Goal: Register for event/course

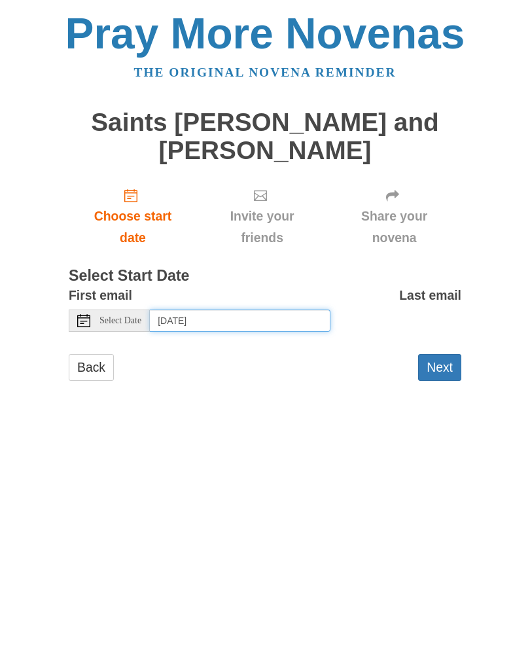
click at [295, 320] on input "Saturday, August 23rd, 2025" at bounding box center [240, 321] width 181 height 22
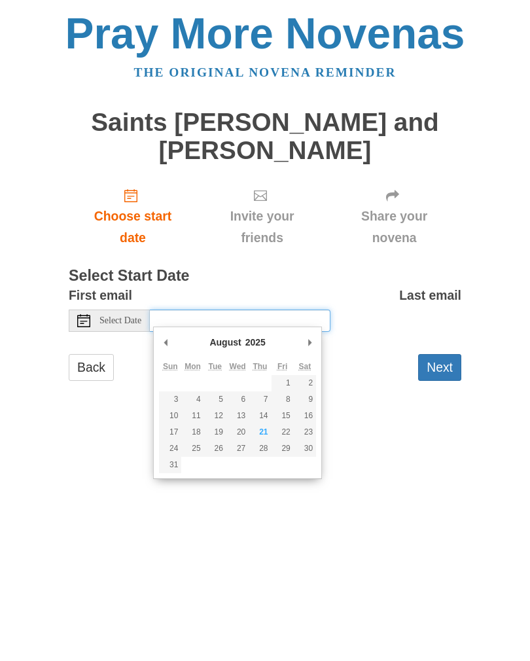
type input "Friday, August 22nd"
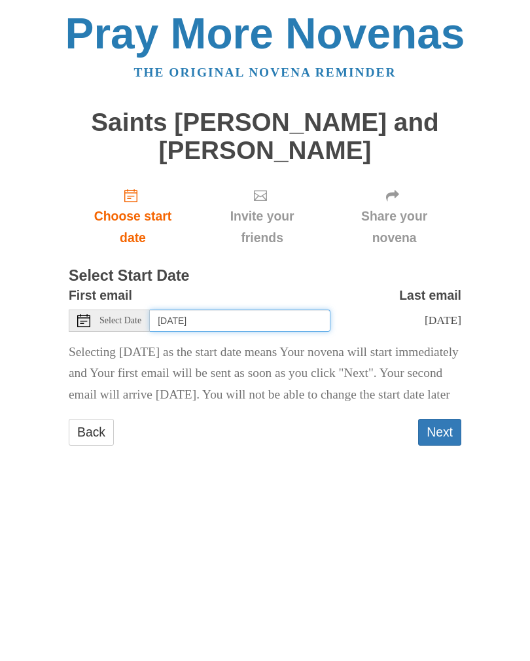
click at [271, 318] on input "Friday, August 22nd" at bounding box center [240, 321] width 181 height 22
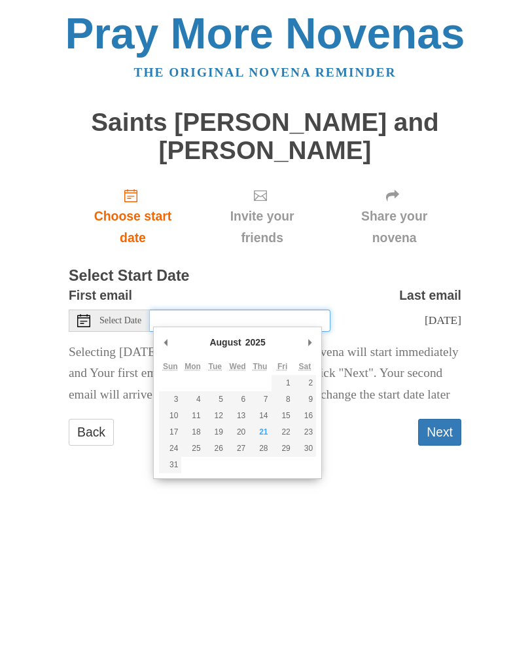
type input "Thursday, August 21st"
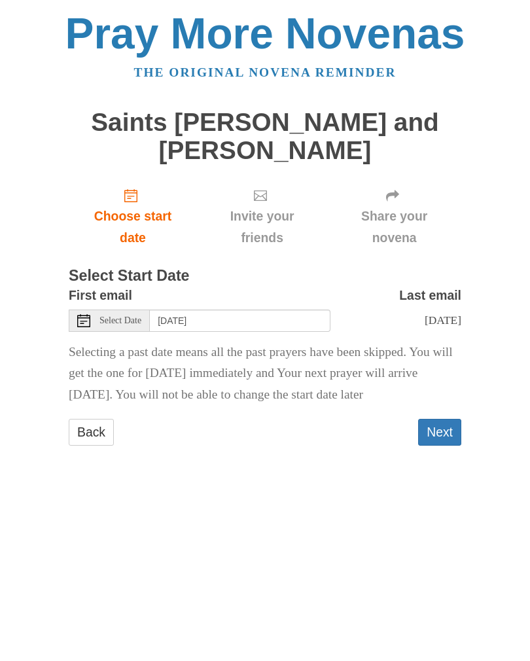
click at [447, 428] on button "Next" at bounding box center [439, 432] width 43 height 27
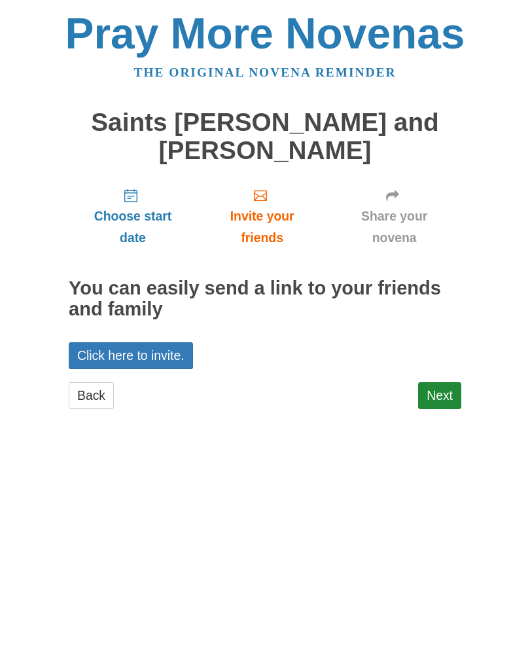
click at [446, 394] on link "Next" at bounding box center [439, 395] width 43 height 27
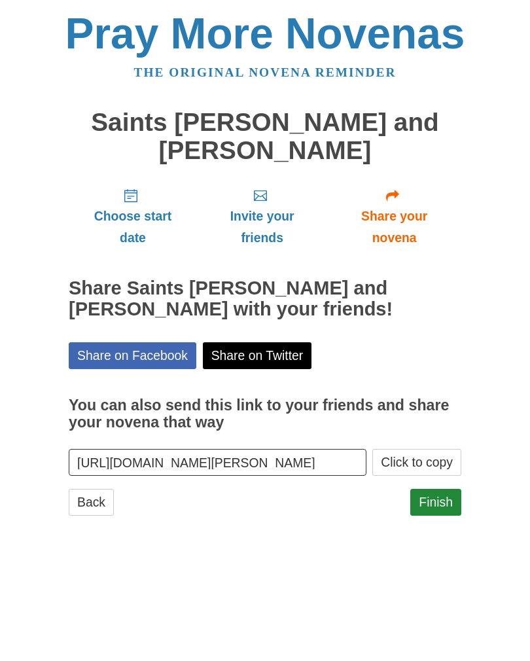
click at [174, 350] on link "Share on Facebook" at bounding box center [133, 356] width 128 height 27
click at [324, 458] on input "[URL][DOMAIN_NAME][PERSON_NAME]" at bounding box center [218, 462] width 298 height 27
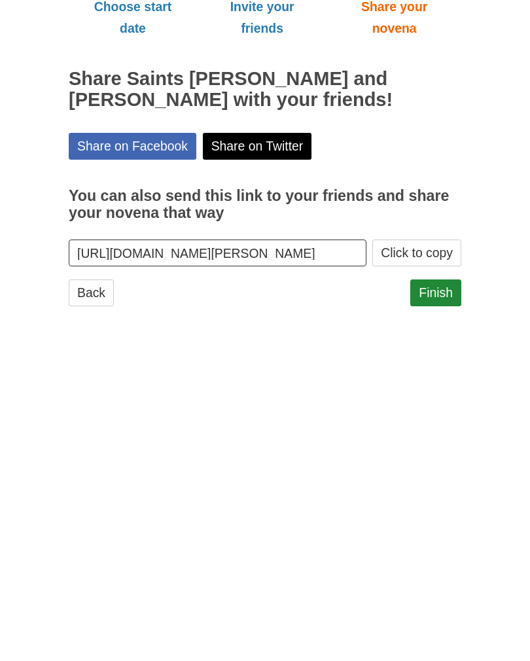
click at [528, 404] on html "Pray More Novenas The original novena reminder Saints Louis and Zelie Martin No…" at bounding box center [265, 277] width 530 height 554
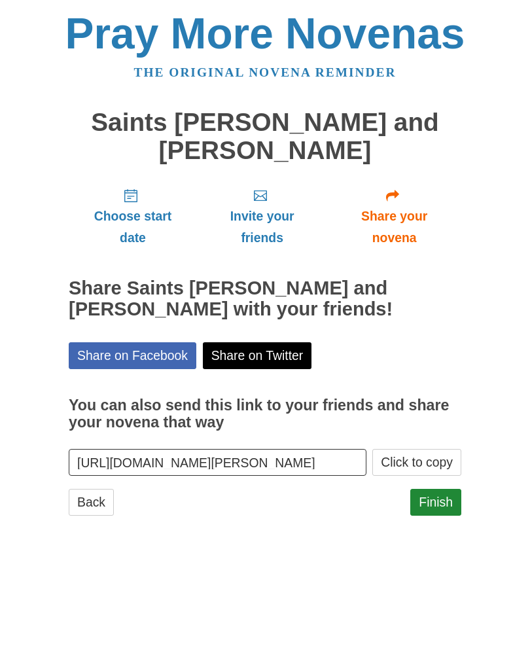
click at [403, 202] on link "Share your novena" at bounding box center [394, 216] width 134 height 78
click at [392, 210] on span "Share your novena" at bounding box center [395, 227] width 108 height 43
click at [399, 206] on span "Share your novena" at bounding box center [395, 227] width 108 height 43
click at [263, 210] on span "Invite your friends" at bounding box center [262, 227] width 104 height 43
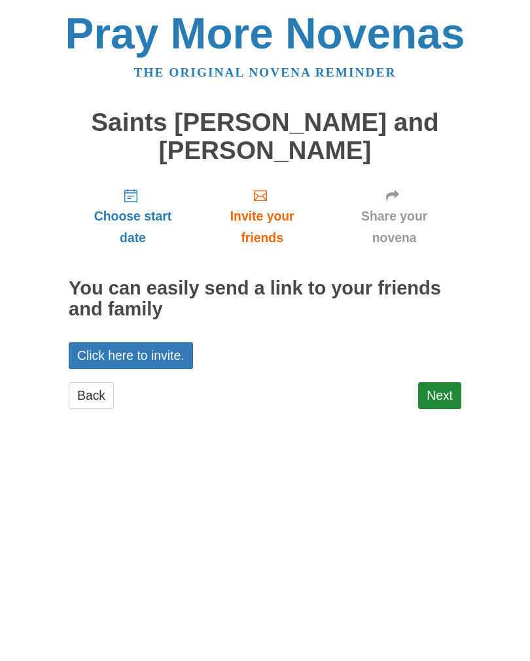
click at [444, 387] on link "Next" at bounding box center [439, 395] width 43 height 27
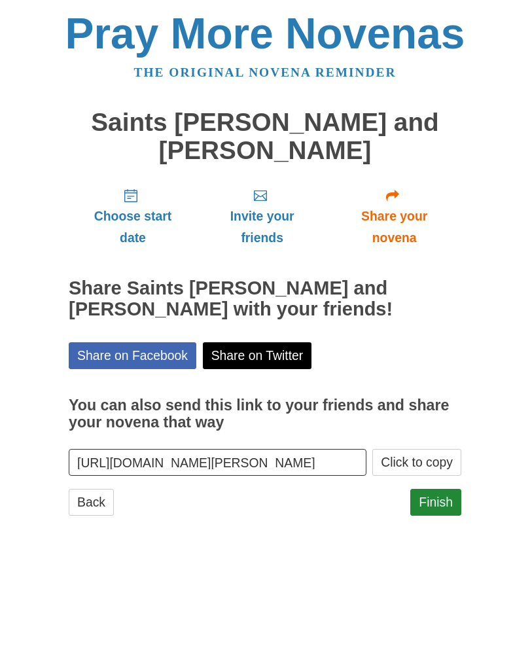
click at [325, 462] on input "[URL][DOMAIN_NAME][PERSON_NAME]" at bounding box center [218, 462] width 298 height 27
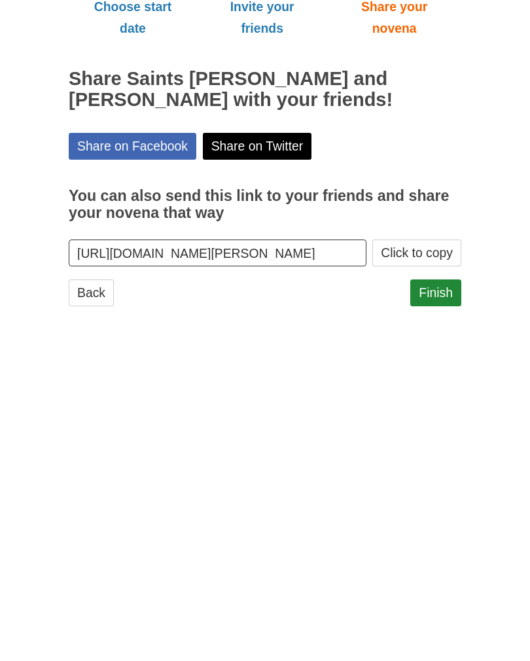
click at [444, 489] on link "Finish" at bounding box center [436, 502] width 51 height 27
